Goal: Information Seeking & Learning: Learn about a topic

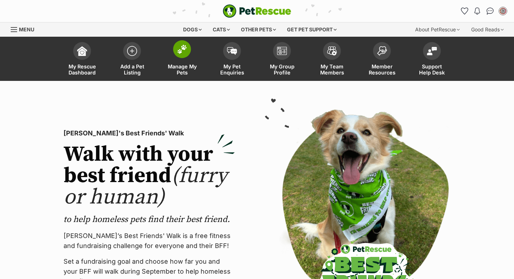
click at [182, 46] on img at bounding box center [182, 49] width 10 height 9
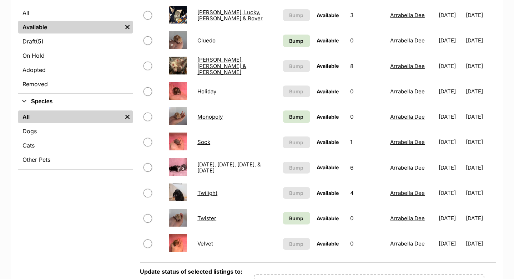
scroll to position [185, 0]
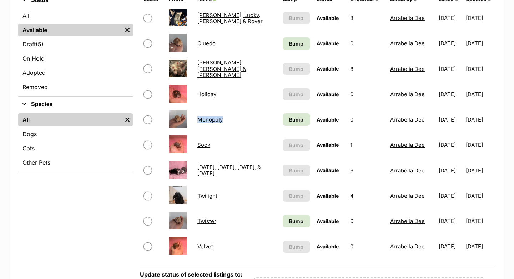
click at [204, 224] on link "Twister" at bounding box center [206, 221] width 19 height 7
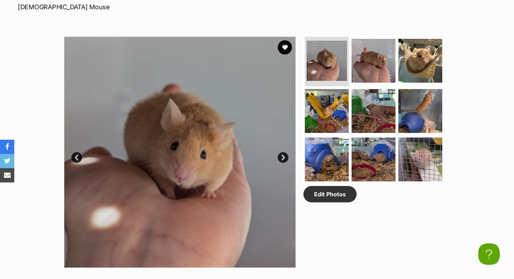
scroll to position [340, 0]
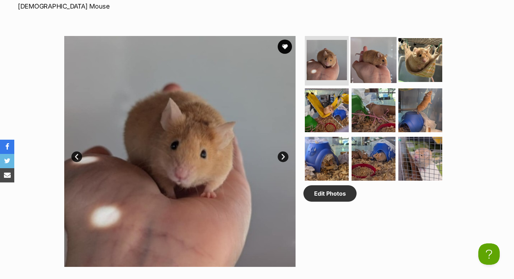
click at [368, 77] on img at bounding box center [373, 60] width 46 height 46
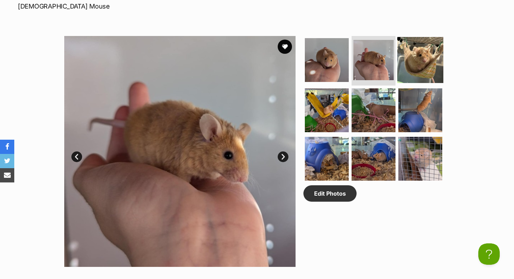
click at [403, 78] on img at bounding box center [420, 60] width 46 height 46
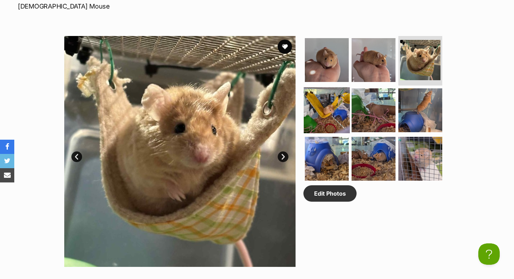
click at [335, 124] on img at bounding box center [326, 110] width 46 height 46
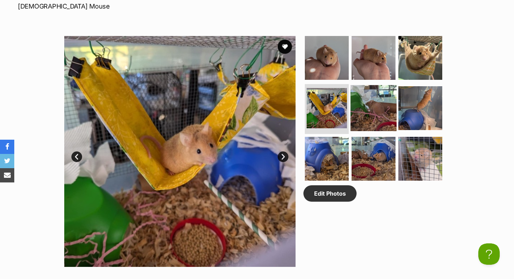
click at [366, 123] on img at bounding box center [373, 108] width 46 height 46
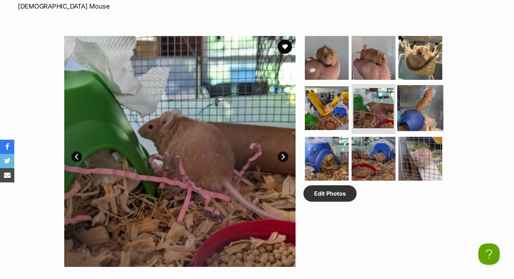
click at [399, 120] on img at bounding box center [420, 108] width 46 height 46
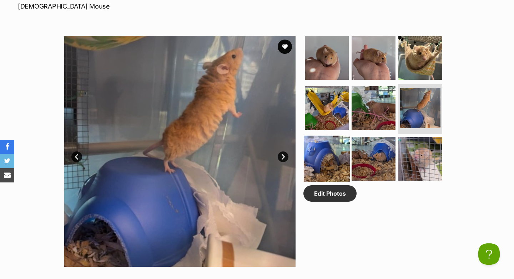
click at [332, 168] on img at bounding box center [326, 159] width 46 height 46
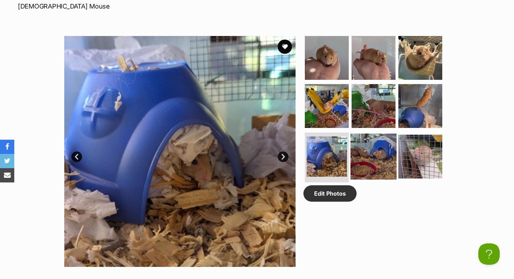
click at [371, 166] on img at bounding box center [373, 157] width 46 height 46
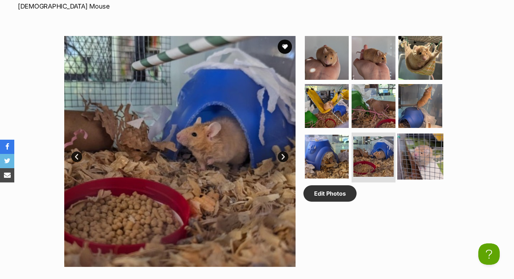
click at [423, 167] on img at bounding box center [420, 157] width 46 height 46
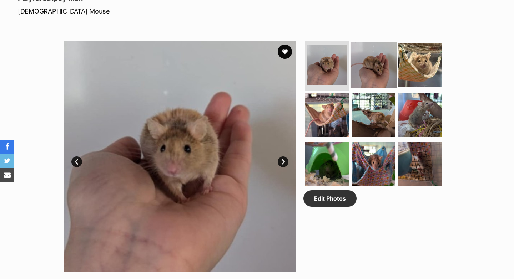
click at [371, 82] on img at bounding box center [373, 65] width 46 height 46
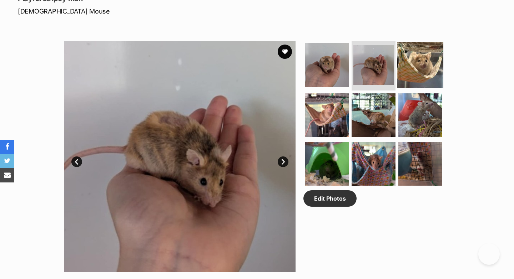
click at [410, 83] on img at bounding box center [420, 65] width 46 height 46
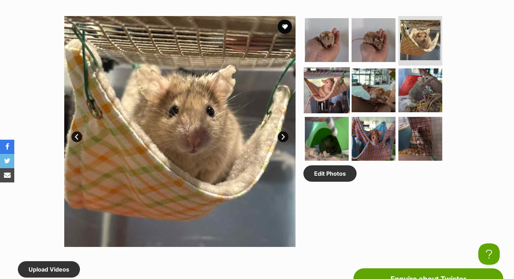
click at [320, 93] on img at bounding box center [326, 90] width 46 height 46
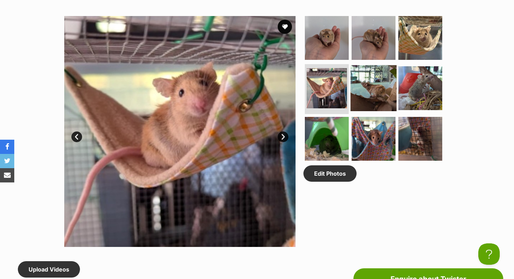
click at [362, 100] on img at bounding box center [373, 88] width 46 height 46
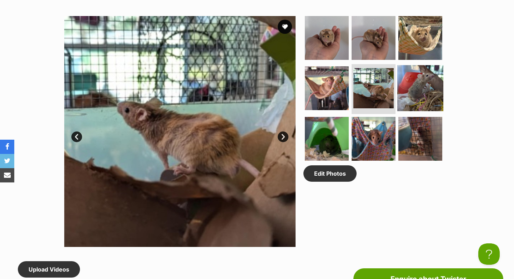
click at [410, 99] on img at bounding box center [420, 88] width 46 height 46
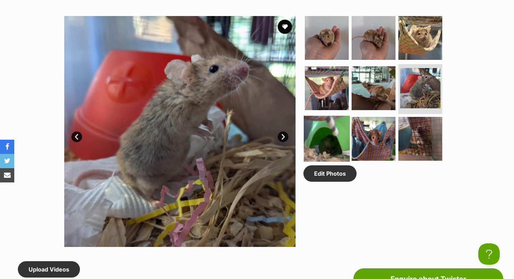
click at [333, 141] on img at bounding box center [326, 139] width 46 height 46
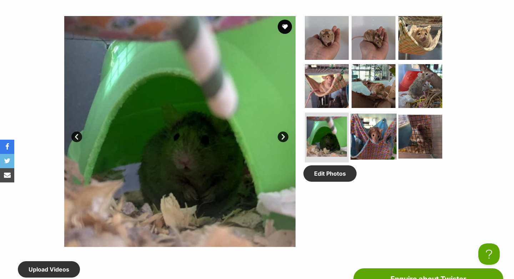
click at [361, 141] on img at bounding box center [373, 137] width 46 height 46
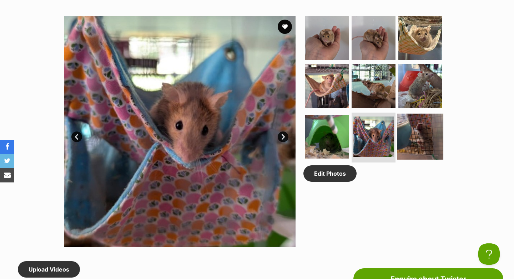
click at [403, 142] on img at bounding box center [420, 137] width 46 height 46
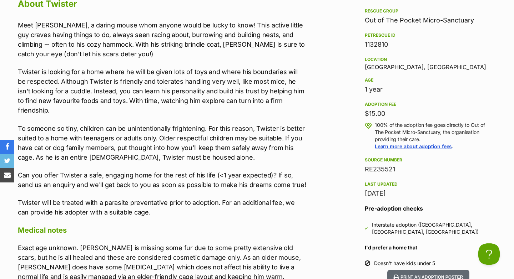
scroll to position [654, 0]
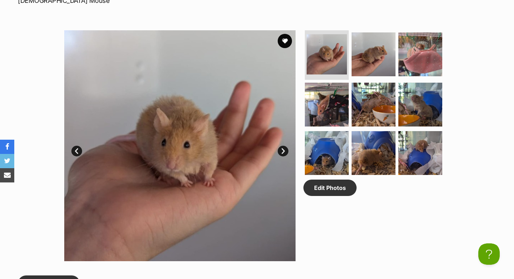
scroll to position [346, 0]
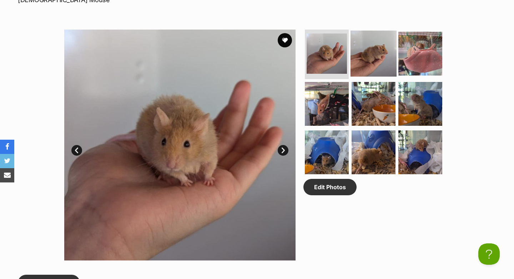
click at [366, 70] on img at bounding box center [373, 53] width 46 height 46
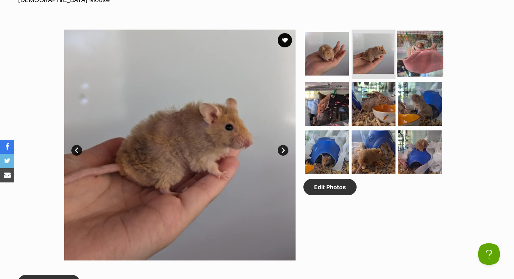
click at [399, 68] on img at bounding box center [420, 53] width 46 height 46
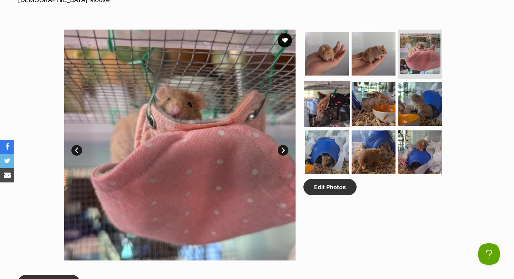
click at [329, 108] on img at bounding box center [326, 104] width 46 height 46
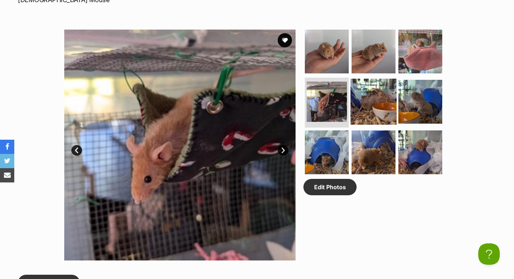
click at [371, 110] on img at bounding box center [373, 102] width 46 height 46
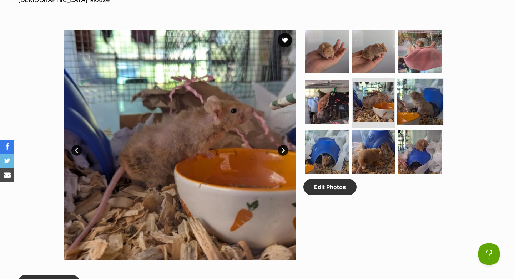
click at [407, 108] on img at bounding box center [420, 102] width 46 height 46
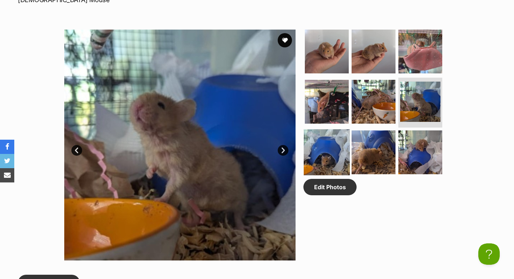
click at [329, 147] on img at bounding box center [326, 152] width 46 height 46
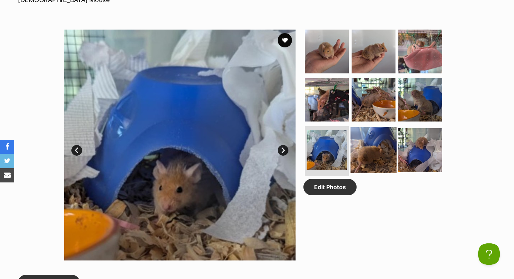
click at [372, 149] on img at bounding box center [373, 150] width 46 height 46
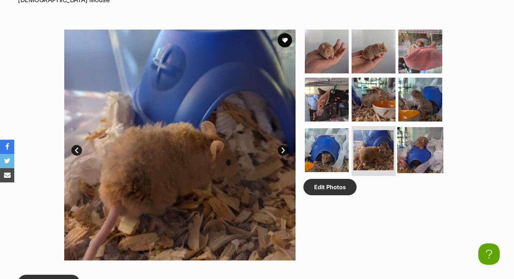
click at [413, 147] on img at bounding box center [420, 150] width 46 height 46
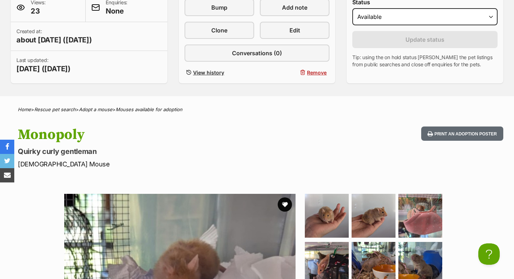
scroll to position [173, 0]
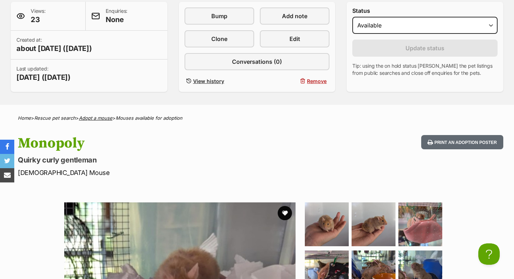
click at [111, 118] on link "Adopt a mouse" at bounding box center [96, 118] width 34 height 6
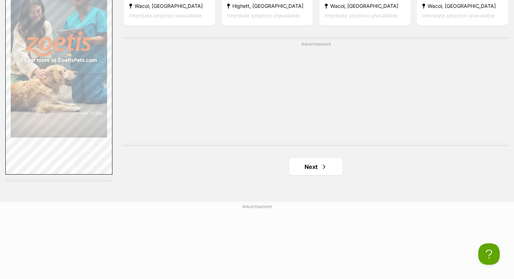
scroll to position [1464, 0]
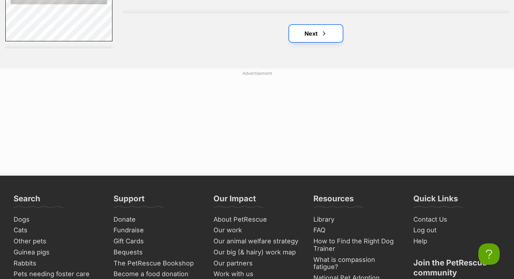
click at [321, 40] on link "Next" at bounding box center [315, 33] width 53 height 17
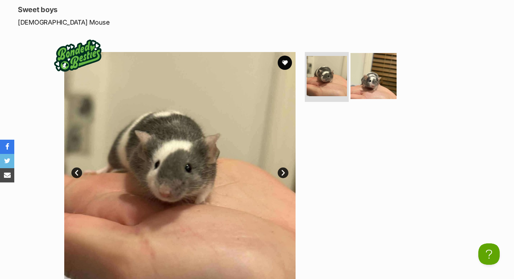
click at [366, 92] on img at bounding box center [373, 76] width 46 height 46
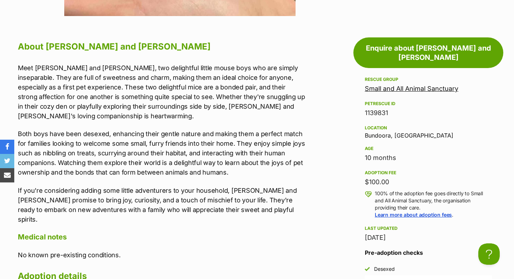
scroll to position [394, 0]
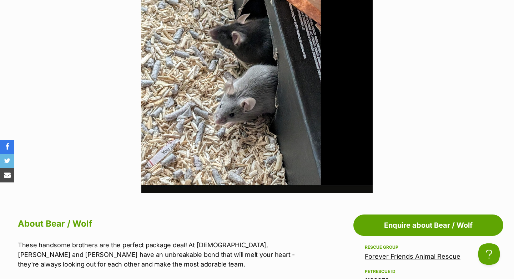
scroll to position [211, 0]
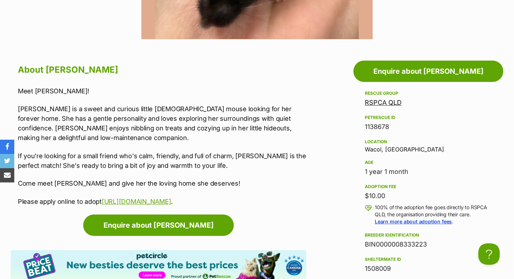
scroll to position [372, 0]
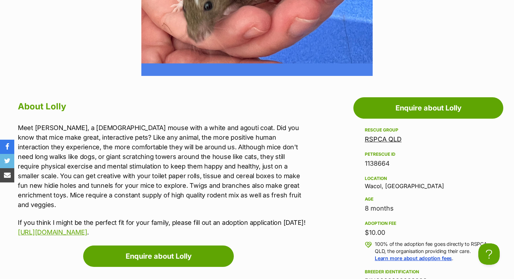
scroll to position [319, 0]
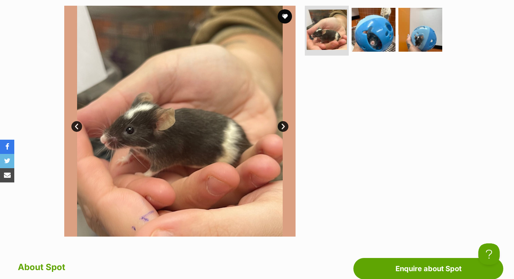
scroll to position [176, 0]
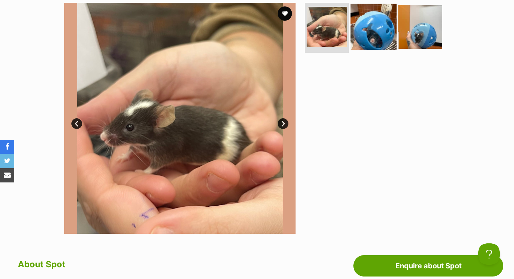
click at [380, 42] on img at bounding box center [373, 27] width 46 height 46
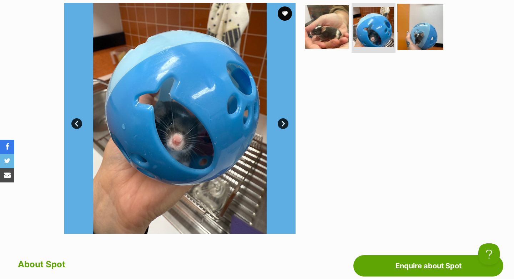
click at [415, 42] on img at bounding box center [420, 27] width 46 height 46
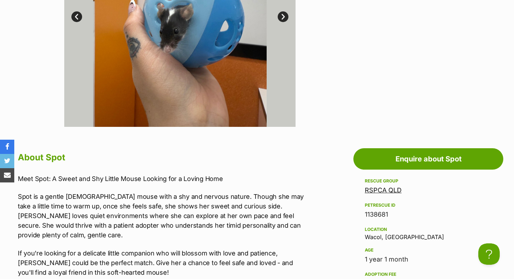
scroll to position [339, 0]
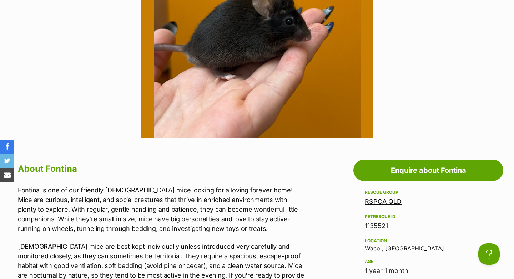
scroll to position [316, 0]
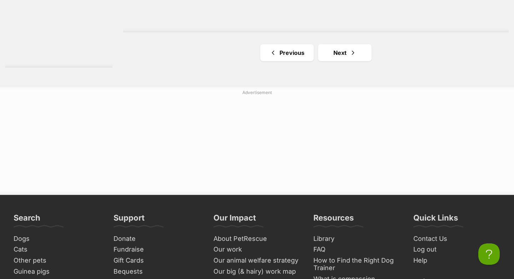
scroll to position [1445, 0]
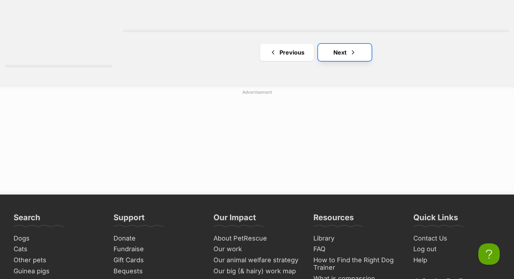
click at [354, 55] on span "Next page" at bounding box center [352, 52] width 7 height 9
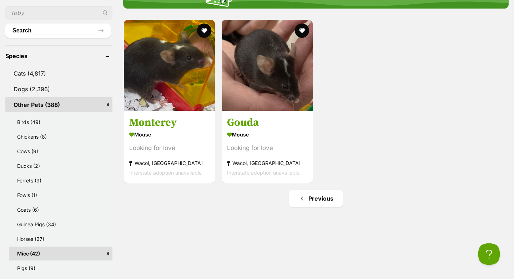
scroll to position [290, 0]
